Goal: Task Accomplishment & Management: Complete application form

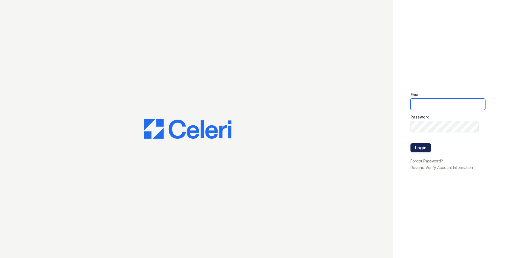
type input "arriveunionwharf@trinity-pm.com"
click at [425, 145] on button "Login" at bounding box center [421, 147] width 20 height 9
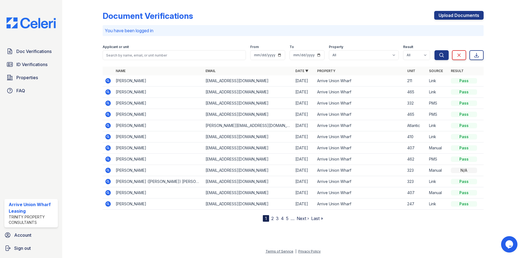
click at [106, 81] on icon at bounding box center [107, 80] width 5 height 5
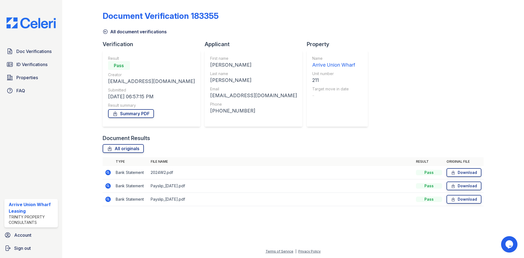
click at [107, 200] on icon at bounding box center [108, 199] width 7 height 7
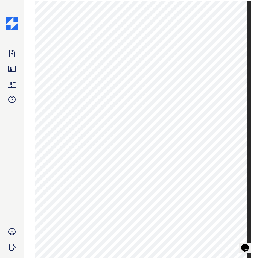
scroll to position [291, 0]
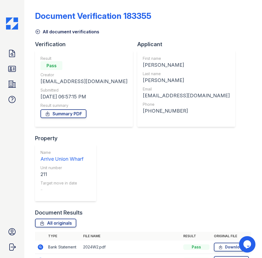
click at [40, 257] on icon at bounding box center [40, 260] width 7 height 7
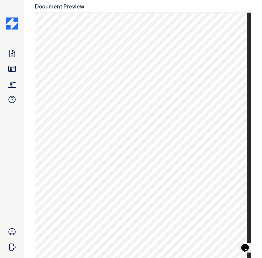
scroll to position [273, 0]
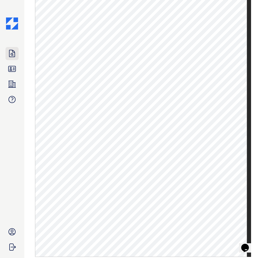
click at [10, 57] on icon at bounding box center [11, 53] width 5 height 7
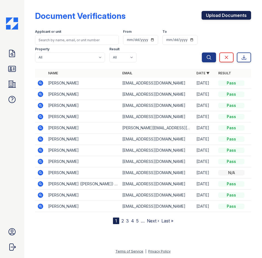
click at [221, 17] on link "Upload Documents" at bounding box center [225, 15] width 49 height 9
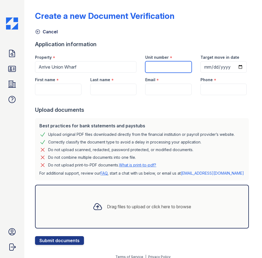
click at [157, 68] on input "Unit number" at bounding box center [168, 66] width 46 height 11
type input "243"
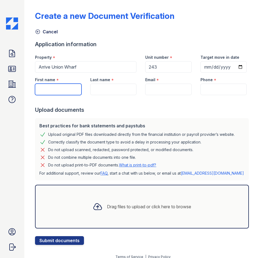
click at [68, 95] on input "First name" at bounding box center [58, 89] width 46 height 11
type input "Crystal"
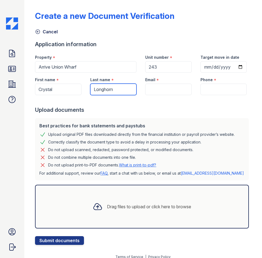
type input "Longhorn"
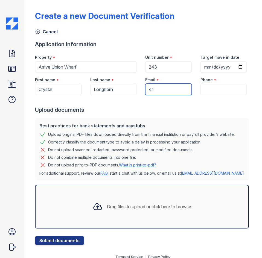
type input "4"
type input "queenoftheleo@gmail.com"
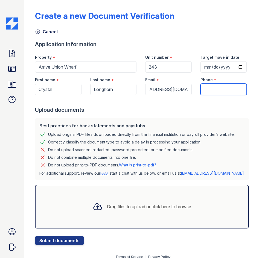
scroll to position [0, 0]
type input "4106340551"
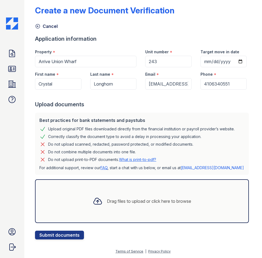
click at [129, 228] on form "Application information Property * Arrive Union Wharf Unit number * 243 Target …" at bounding box center [143, 137] width 216 height 204
click at [120, 201] on div "Drag files to upload or click here to browse" at bounding box center [149, 201] width 84 height 7
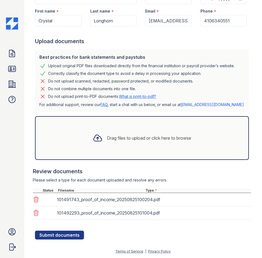
scroll to position [91, 0]
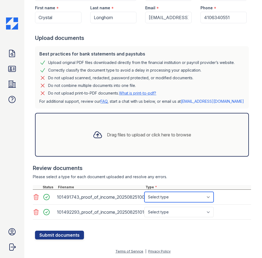
click at [175, 199] on select "Select type Paystub Bank Statement Offer Letter Tax Documents Benefit Award Let…" at bounding box center [178, 197] width 69 height 10
select select "paystub"
click at [144, 195] on select "Select type Paystub Bank Statement Offer Letter Tax Documents Benefit Award Let…" at bounding box center [178, 197] width 69 height 10
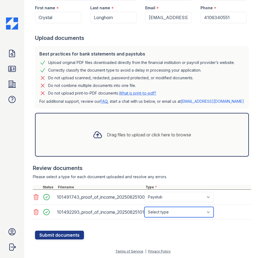
click at [174, 215] on select "Select type Paystub Bank Statement Offer Letter Tax Documents Benefit Award Let…" at bounding box center [178, 212] width 69 height 10
select select "paystub"
click at [144, 210] on select "Select type Paystub Bank Statement Offer Letter Tax Documents Benefit Award Let…" at bounding box center [178, 212] width 69 height 10
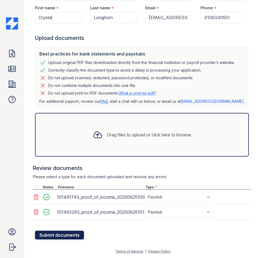
click at [61, 238] on button "Submit documents" at bounding box center [59, 234] width 49 height 9
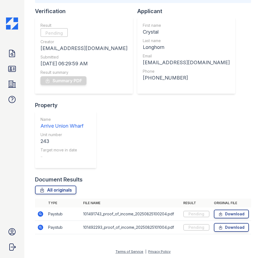
scroll to position [49, 0]
click at [12, 53] on icon at bounding box center [12, 53] width 9 height 9
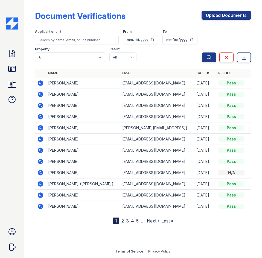
click at [12, 53] on icon at bounding box center [12, 53] width 9 height 9
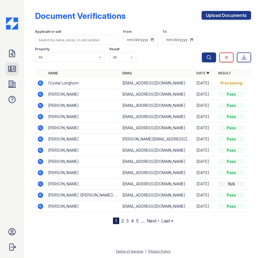
click at [10, 71] on icon at bounding box center [12, 68] width 9 height 9
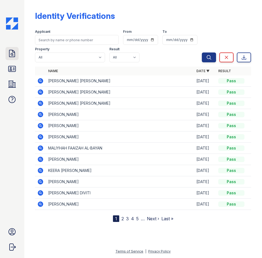
click at [11, 55] on icon at bounding box center [12, 53] width 9 height 9
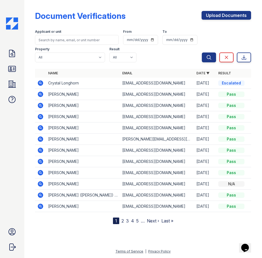
click at [40, 84] on icon at bounding box center [40, 82] width 5 height 5
click at [39, 82] on icon at bounding box center [40, 82] width 5 height 5
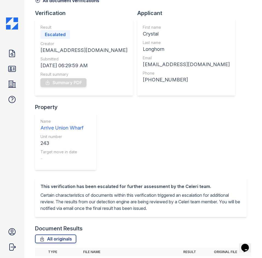
scroll to position [80, 0]
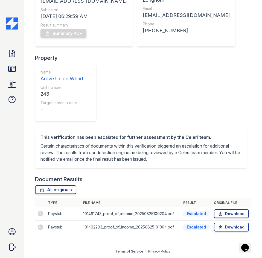
click at [81, 214] on td "101491743_proof_of_income_20250825100204.pdf" at bounding box center [131, 213] width 100 height 13
click at [15, 54] on icon at bounding box center [11, 53] width 5 height 7
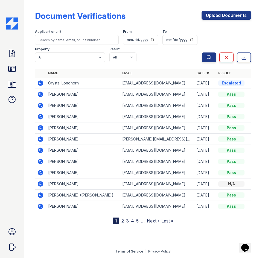
click at [40, 106] on icon at bounding box center [40, 105] width 7 height 7
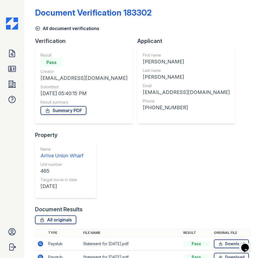
scroll to position [13, 0]
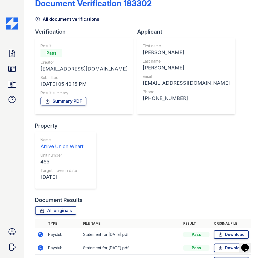
click at [41, 231] on icon at bounding box center [40, 234] width 7 height 7
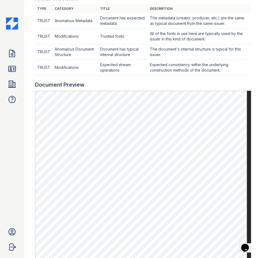
scroll to position [236, 0]
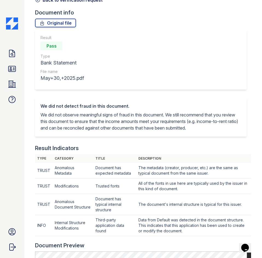
scroll to position [191, 0]
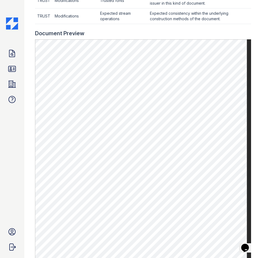
scroll to position [246, 0]
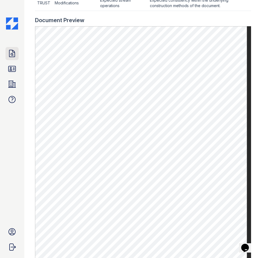
click at [12, 53] on icon at bounding box center [12, 53] width 9 height 9
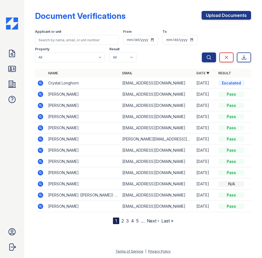
click at [38, 127] on icon at bounding box center [40, 127] width 5 height 5
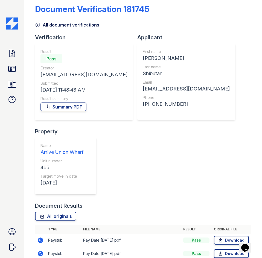
scroll to position [26, 0]
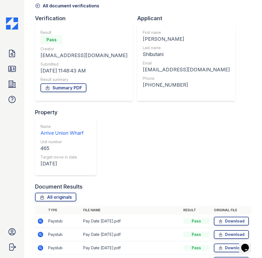
click at [40, 257] on icon at bounding box center [40, 260] width 5 height 5
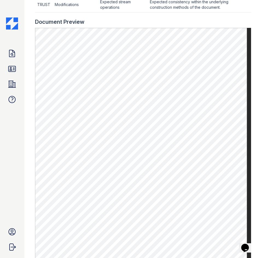
scroll to position [246, 0]
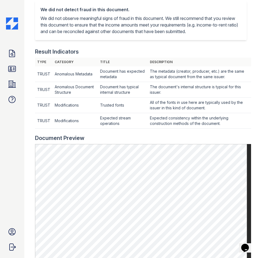
scroll to position [109, 0]
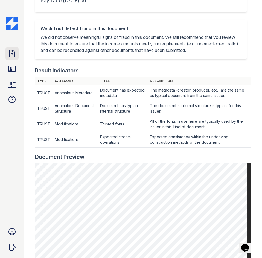
click at [14, 55] on icon at bounding box center [12, 53] width 9 height 9
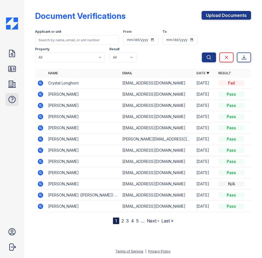
click at [11, 101] on icon at bounding box center [12, 99] width 9 height 9
click at [14, 86] on icon at bounding box center [12, 84] width 9 height 9
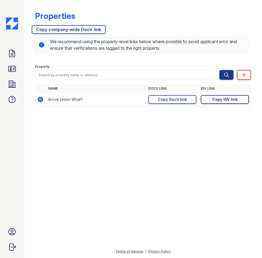
click at [227, 100] on div "Copy IDV link" at bounding box center [224, 99] width 25 height 5
drag, startPoint x: 66, startPoint y: 111, endPoint x: 75, endPoint y: 85, distance: 26.9
click at [66, 111] on div "Name DocV Link IDV Link Arrive Union Wharf https://app.getceleri.com/89b8792d-0…" at bounding box center [143, 98] width 216 height 28
click at [9, 56] on icon at bounding box center [12, 53] width 9 height 9
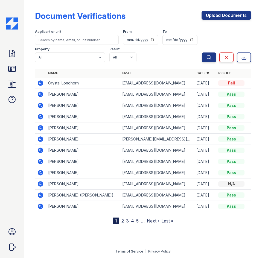
click at [42, 117] on icon at bounding box center [40, 116] width 5 height 5
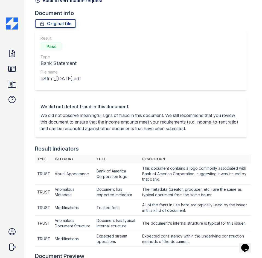
scroll to position [218, 0]
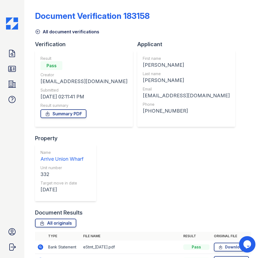
click at [41, 244] on icon at bounding box center [40, 247] width 7 height 7
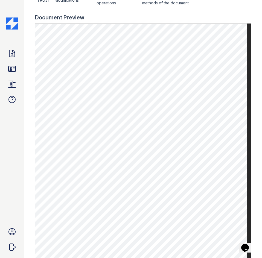
scroll to position [273, 0]
